Goal: Task Accomplishment & Management: Manage account settings

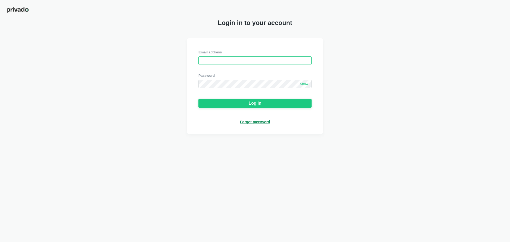
drag, startPoint x: 284, startPoint y: 61, endPoint x: 281, endPoint y: 61, distance: 2.9
click at [283, 61] on input "email" at bounding box center [254, 60] width 113 height 8
type input "[EMAIL_ADDRESS][DOMAIN_NAME]"
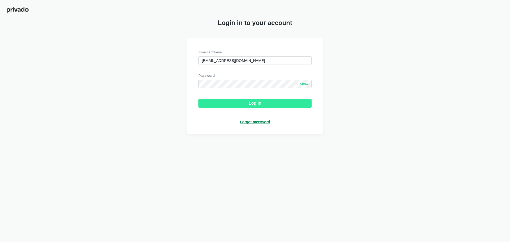
click at [255, 103] on div "Log in" at bounding box center [255, 103] width 13 height 5
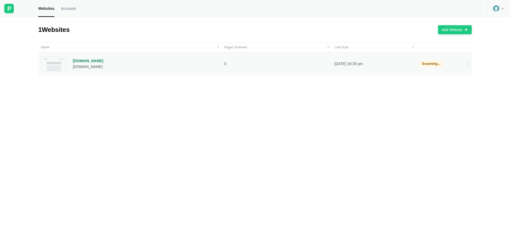
click at [82, 60] on div "[DOMAIN_NAME]" at bounding box center [88, 60] width 31 height 5
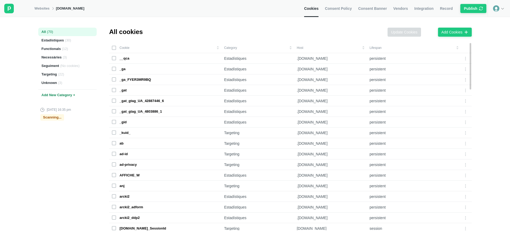
click at [42, 10] on link "Websites" at bounding box center [42, 8] width 15 height 5
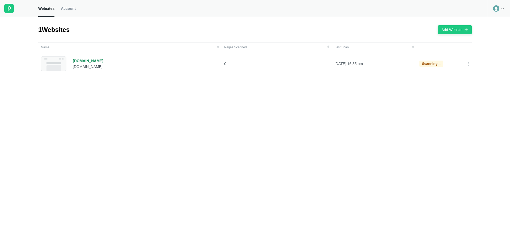
click at [66, 10] on span "Account" at bounding box center [68, 8] width 15 height 5
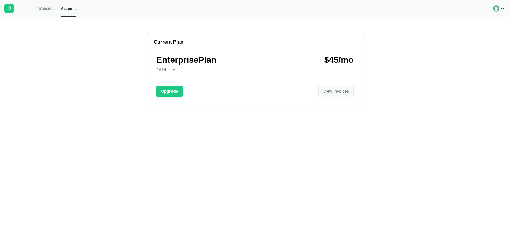
click at [323, 93] on div "View Invoices" at bounding box center [336, 91] width 26 height 5
